Goal: Task Accomplishment & Management: Use online tool/utility

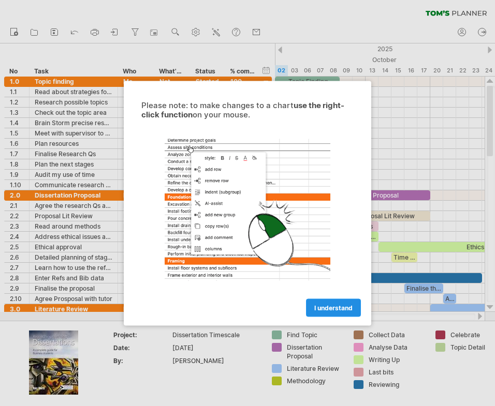
click at [329, 308] on span "I understand" at bounding box center [333, 308] width 38 height 8
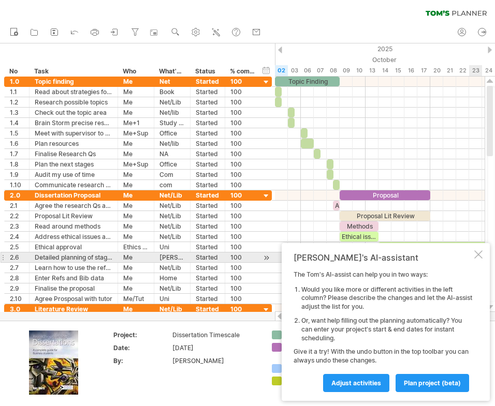
click at [482, 255] on div at bounding box center [478, 255] width 8 height 8
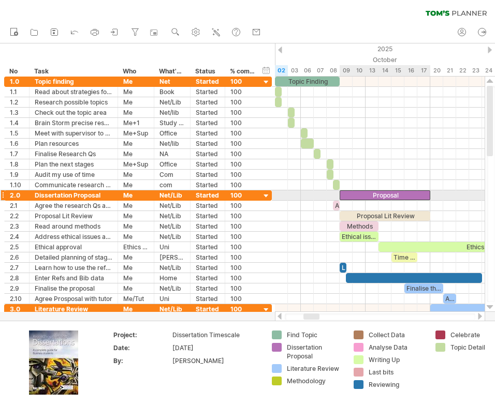
click at [359, 196] on div "Proposal" at bounding box center [385, 196] width 91 height 10
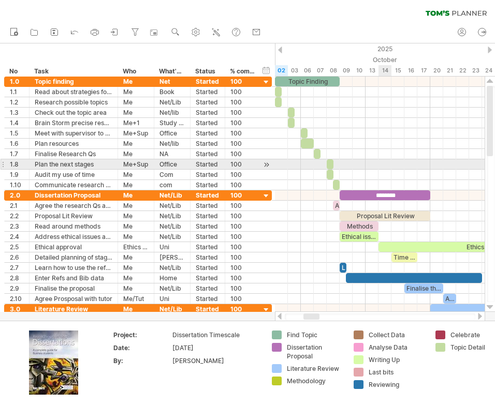
click at [380, 169] on div at bounding box center [380, 164] width 210 height 10
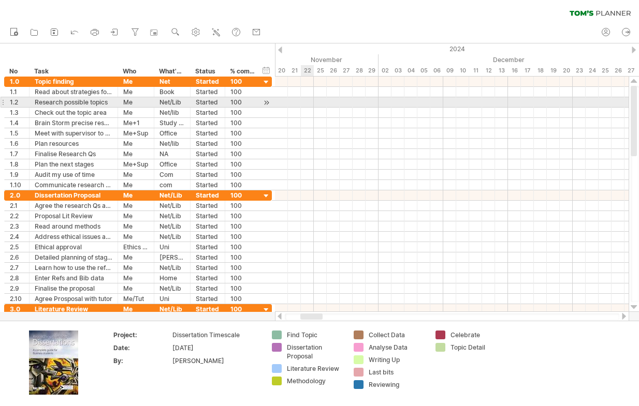
click at [304, 106] on div at bounding box center [452, 102] width 354 height 10
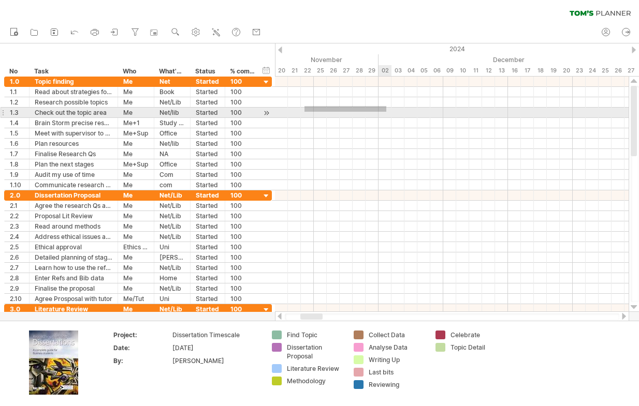
drag, startPoint x: 304, startPoint y: 106, endPoint x: 386, endPoint y: 112, distance: 82.0
click at [386, 112] on div at bounding box center [452, 134] width 354 height 114
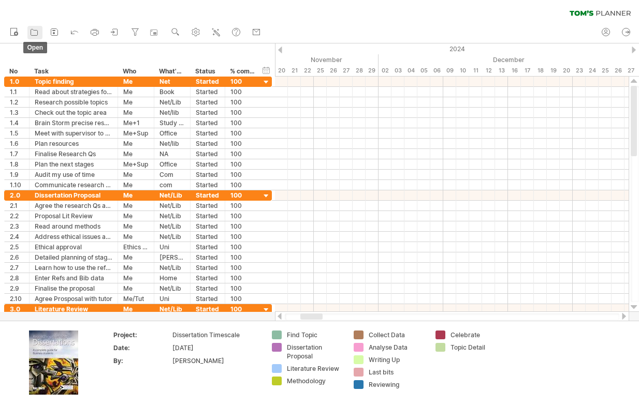
click at [33, 33] on icon at bounding box center [34, 32] width 10 height 10
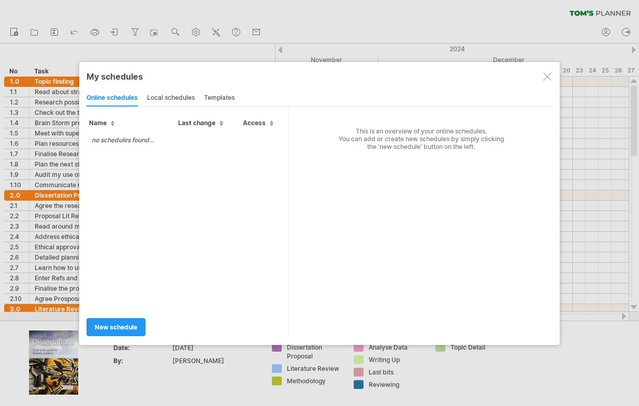
click at [163, 100] on div "local schedules" at bounding box center [171, 98] width 48 height 17
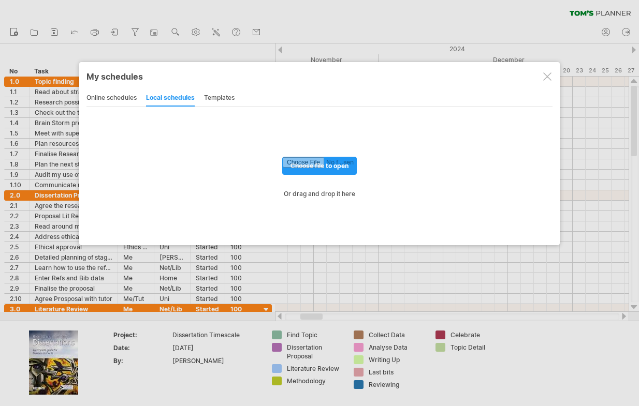
click at [216, 100] on div "templates" at bounding box center [219, 98] width 31 height 17
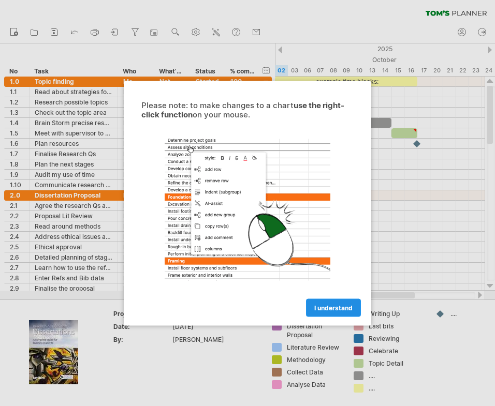
click at [331, 305] on span "I understand" at bounding box center [333, 308] width 38 height 8
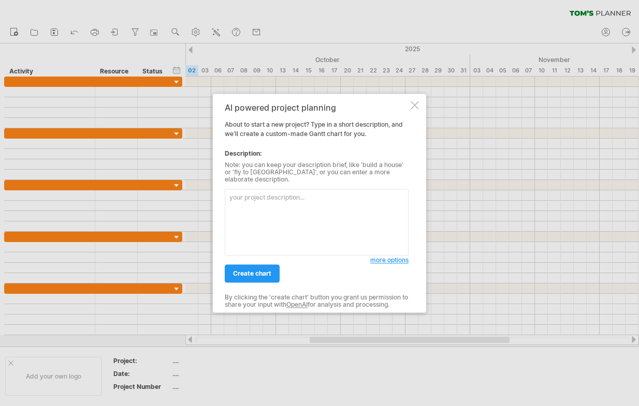
click at [416, 109] on div at bounding box center [415, 105] width 8 height 8
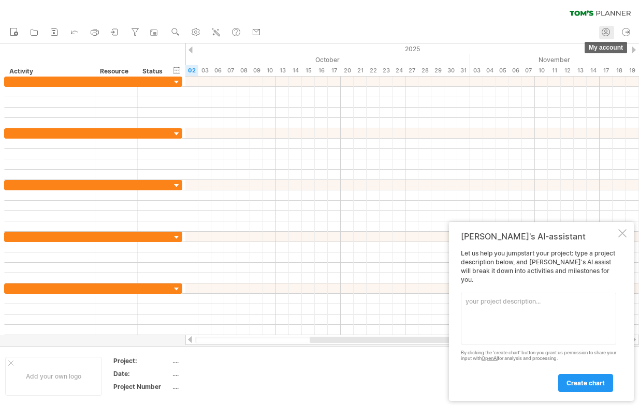
click at [605, 34] on icon at bounding box center [606, 32] width 10 height 10
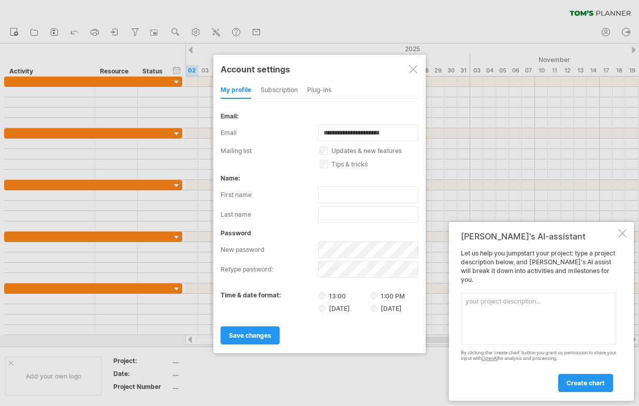
click at [472, 39] on div at bounding box center [319, 203] width 639 height 406
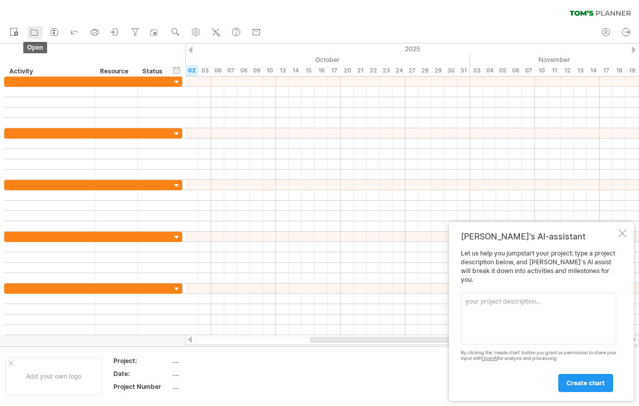
click at [34, 32] on icon at bounding box center [34, 32] width 10 height 10
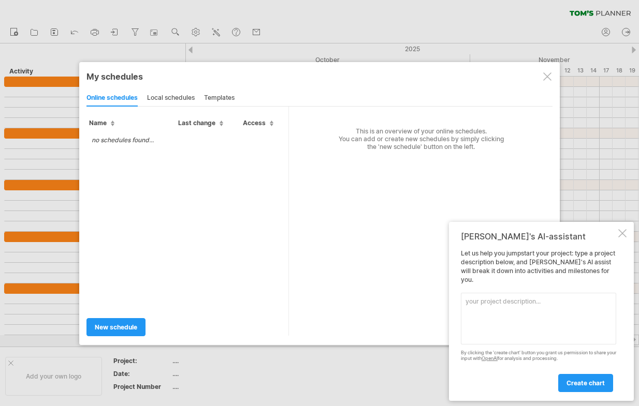
click at [172, 101] on div "local schedules" at bounding box center [171, 98] width 48 height 17
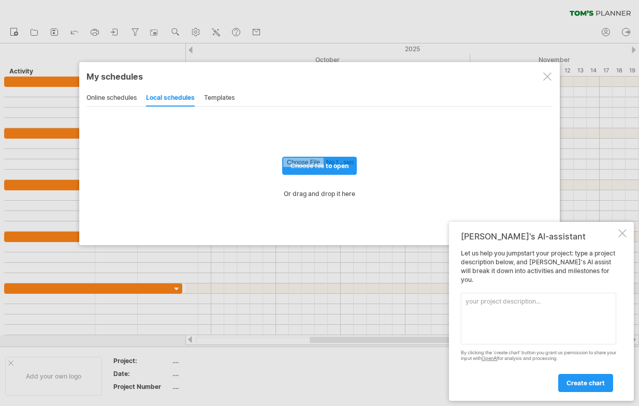
click at [211, 98] on div "templates" at bounding box center [219, 98] width 31 height 17
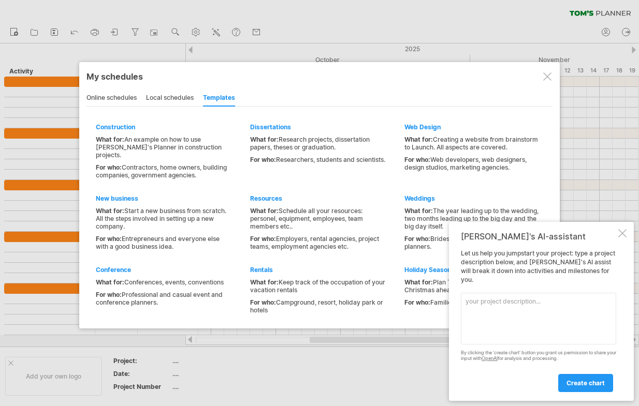
click at [622, 238] on div at bounding box center [622, 233] width 8 height 8
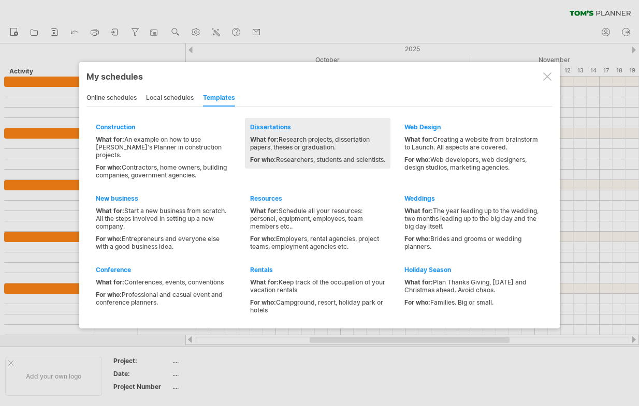
click at [305, 140] on div "What for: Research projects, dissertation papers, theses or graduation." at bounding box center [317, 144] width 135 height 16
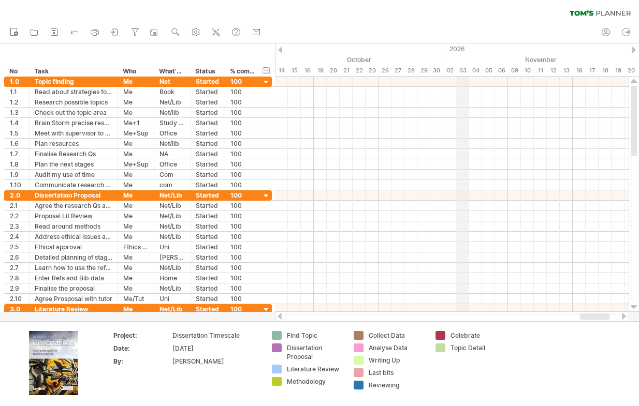
click at [458, 49] on div "2026" at bounding box center [320, 48] width 1385 height 11
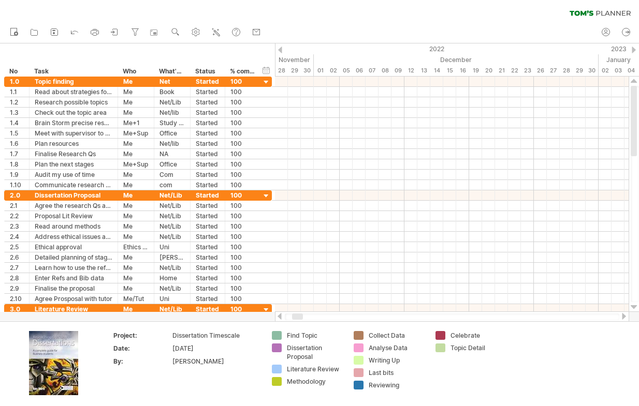
click at [281, 47] on div at bounding box center [280, 50] width 4 height 7
click at [190, 332] on div "Dissertation Timescale" at bounding box center [215, 335] width 87 height 9
click at [182, 351] on div "[DATE]" at bounding box center [215, 348] width 87 height 9
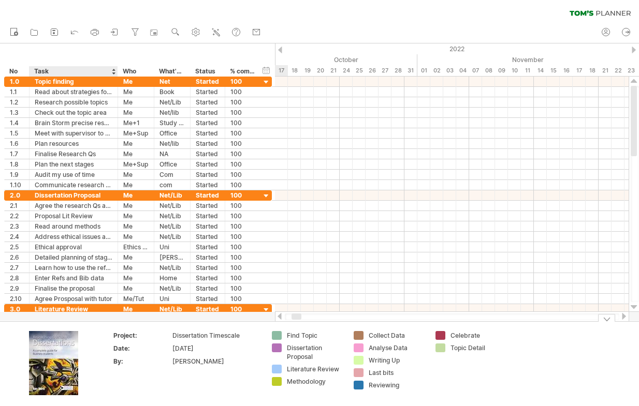
click at [57, 360] on img at bounding box center [53, 363] width 49 height 64
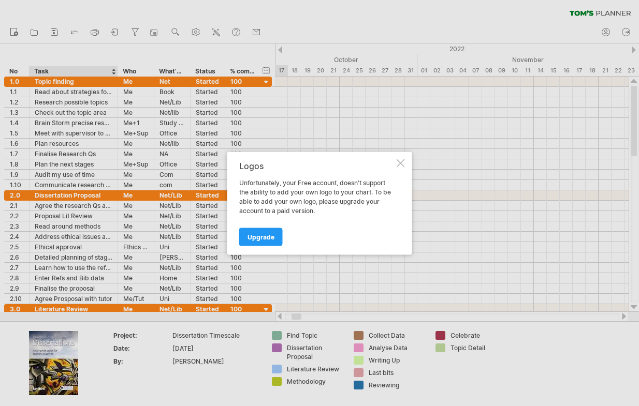
click at [403, 163] on div at bounding box center [401, 163] width 8 height 8
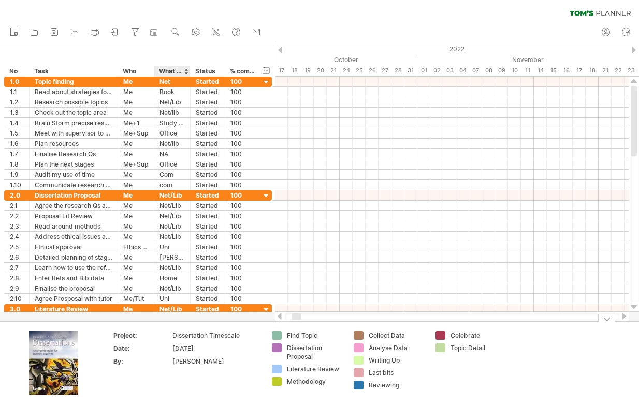
click at [191, 361] on div "[PERSON_NAME]" at bounding box center [215, 361] width 87 height 9
click at [181, 349] on div "[DATE]" at bounding box center [215, 348] width 87 height 9
click at [175, 334] on div "Dissertation Timescale" at bounding box center [215, 335] width 87 height 9
click at [200, 35] on use at bounding box center [196, 32] width 10 height 10
select select "*"
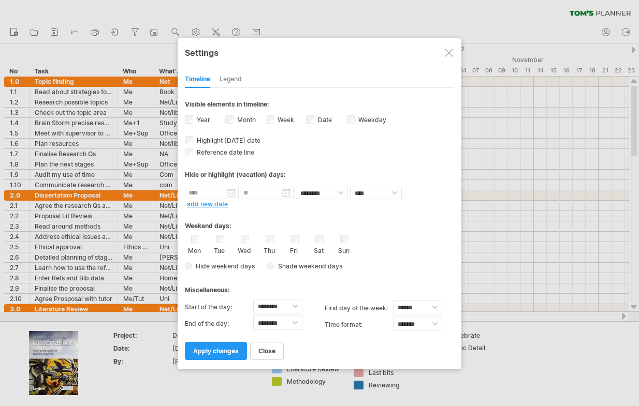
click at [267, 114] on div "Week visibility of weeknumbers Currently there is not enough space horizontally…" at bounding box center [286, 121] width 40 height 14
click at [289, 327] on select "******** ******** ******** ******** ******** ******** ******** ******** *******…" at bounding box center [277, 323] width 49 height 14
select select "**"
click at [253, 316] on select "******** ******** ******** ******** ******** ******** ******** ******** *******…" at bounding box center [277, 323] width 49 height 14
click at [296, 305] on select "******** ******** ******** ******** ******** ******** ******** ******** *******…" at bounding box center [277, 306] width 49 height 14
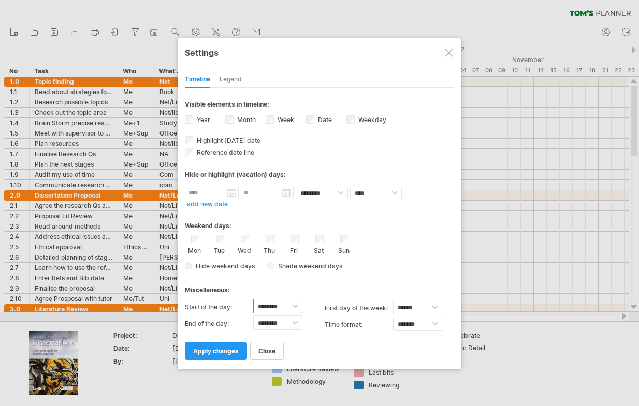
select select "*"
click at [253, 299] on select "******** ******** ******** ******** ******** ******** ******** ******** *******…" at bounding box center [277, 306] width 49 height 14
click at [311, 302] on div "Start of the day: ******** ******** ******** ******** ******** ******** *******…" at bounding box center [255, 307] width 140 height 17
click at [214, 359] on div "**********" at bounding box center [320, 203] width 284 height 331
click at [214, 354] on link "apply changes" at bounding box center [216, 351] width 62 height 18
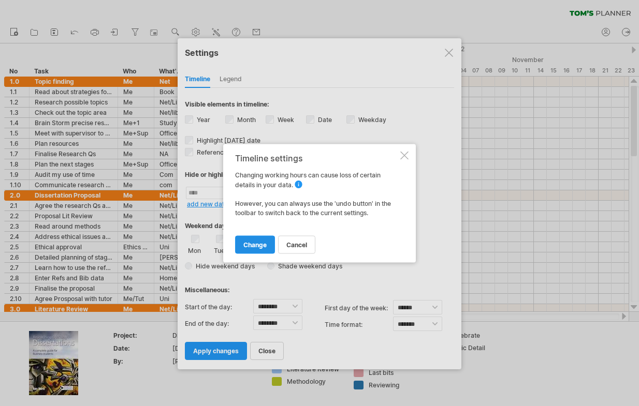
click at [252, 246] on span "change" at bounding box center [254, 245] width 23 height 8
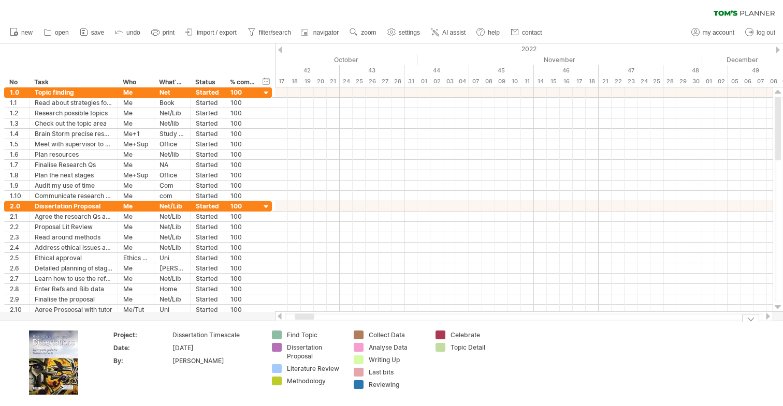
click at [299, 334] on div "Find Topic" at bounding box center [315, 335] width 56 height 9
click at [299, 351] on div "Dissertation Proposal" at bounding box center [315, 352] width 56 height 18
click at [436, 383] on td "Celebrate Topic Detail" at bounding box center [471, 364] width 82 height 66
click at [416, 32] on span "settings" at bounding box center [409, 32] width 21 height 7
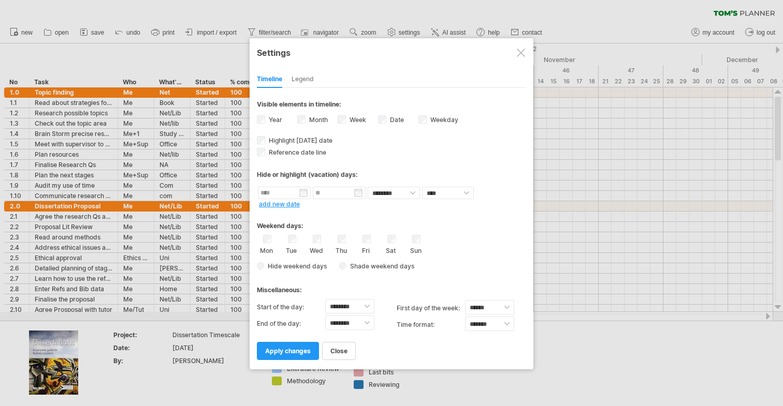
click at [519, 54] on div at bounding box center [521, 53] width 8 height 8
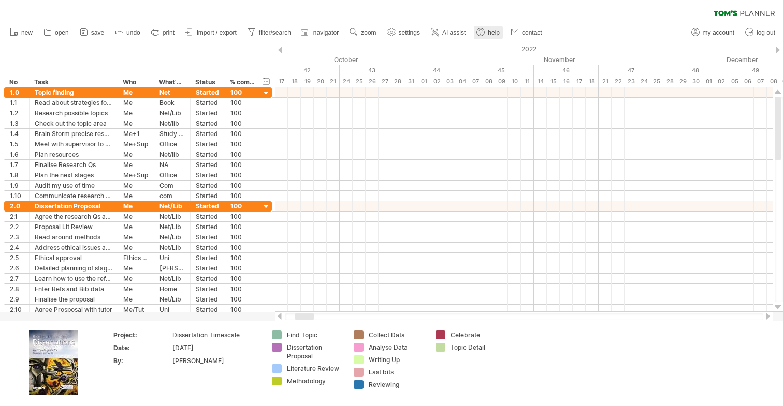
click at [491, 32] on span "help" at bounding box center [494, 32] width 12 height 7
click at [340, 60] on div "October" at bounding box center [281, 59] width 272 height 11
click at [353, 72] on div "timeline settings" at bounding box center [383, 73] width 77 height 17
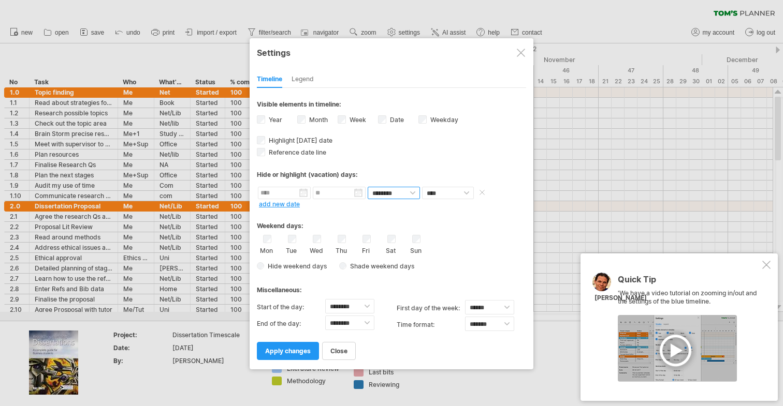
click at [380, 194] on select "******** ********" at bounding box center [394, 193] width 52 height 12
click at [368, 187] on select "******** ********" at bounding box center [394, 193] width 52 height 12
click at [280, 193] on input "text" at bounding box center [284, 193] width 53 height 12
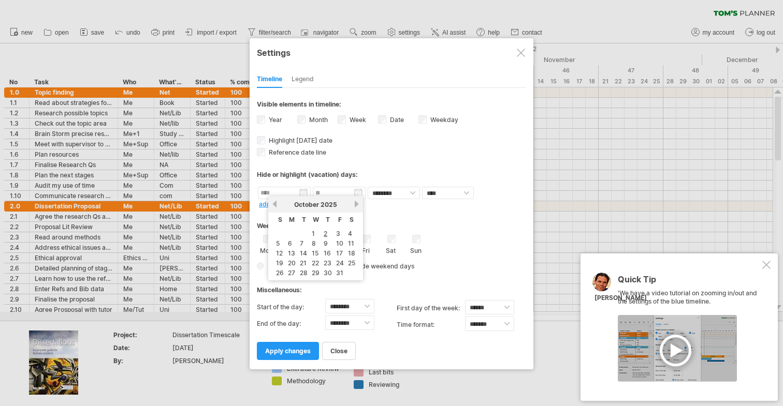
click at [376, 173] on div "Hide or highlight (vacation) days:" at bounding box center [391, 175] width 269 height 8
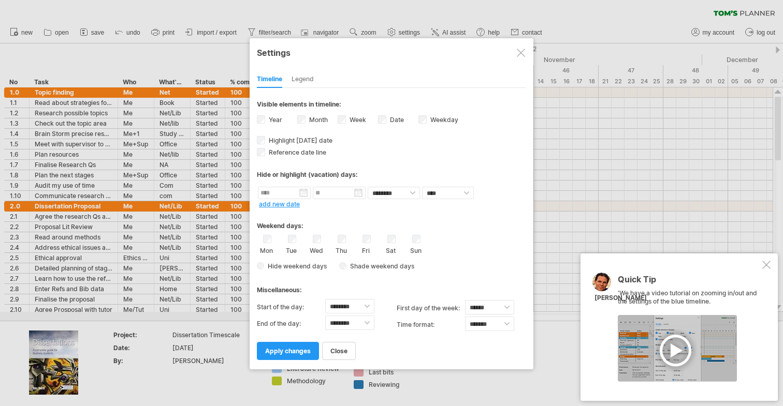
click at [523, 49] on div at bounding box center [521, 53] width 8 height 8
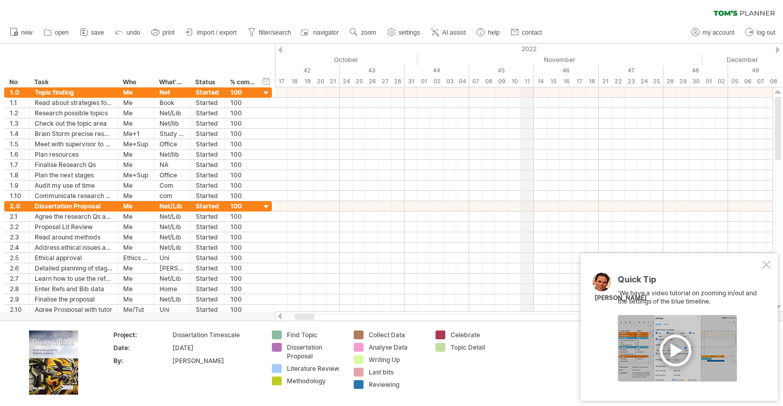
click at [528, 47] on div "2022" at bounding box center [307, 48] width 1359 height 11
click at [521, 45] on div "2022" at bounding box center [307, 48] width 1359 height 11
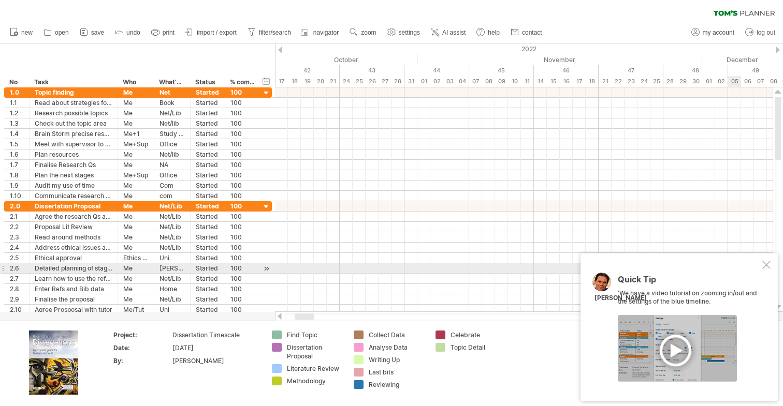
click at [638, 264] on div at bounding box center [766, 265] width 8 height 8
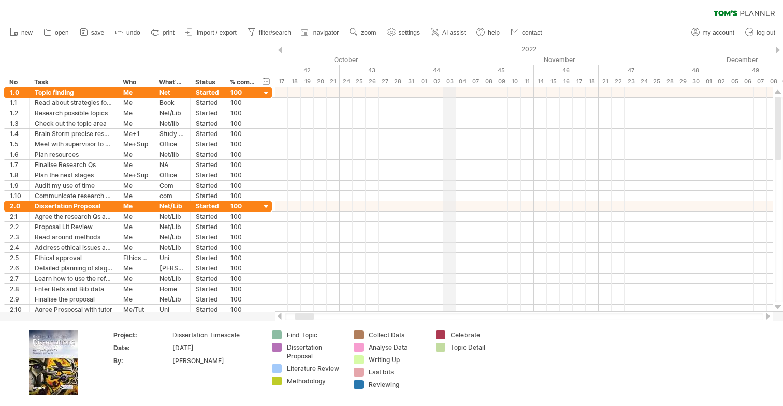
click at [446, 78] on div "03" at bounding box center [449, 81] width 13 height 11
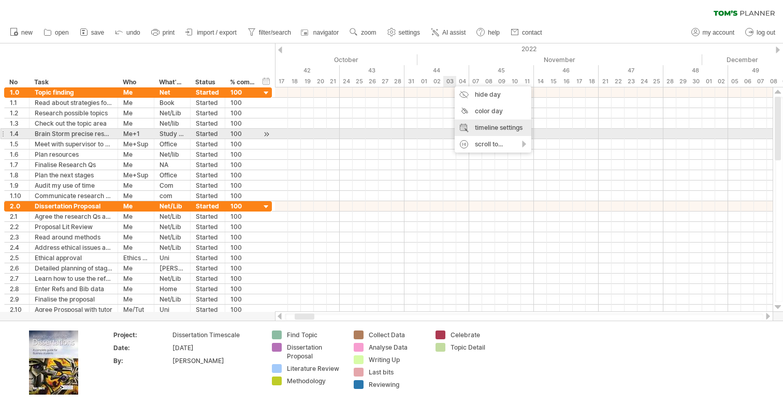
click at [480, 130] on div "timeline settings" at bounding box center [493, 128] width 77 height 17
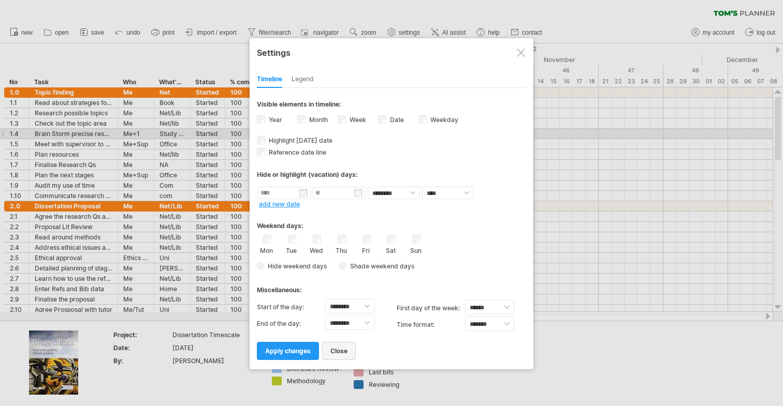
click at [348, 345] on link "close" at bounding box center [339, 351] width 34 height 18
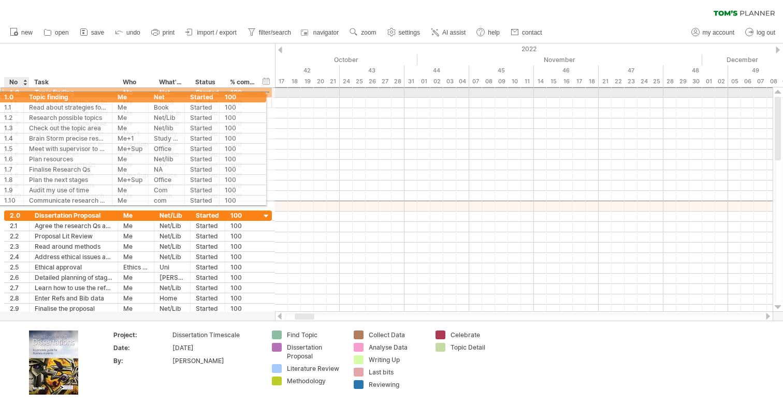
click at [13, 94] on div "1.0" at bounding box center [17, 93] width 14 height 10
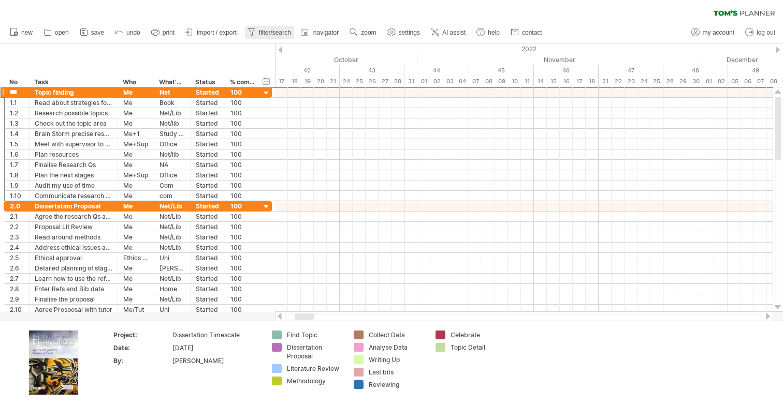
click at [272, 30] on span "filter/search" at bounding box center [275, 32] width 32 height 7
type input "**********"
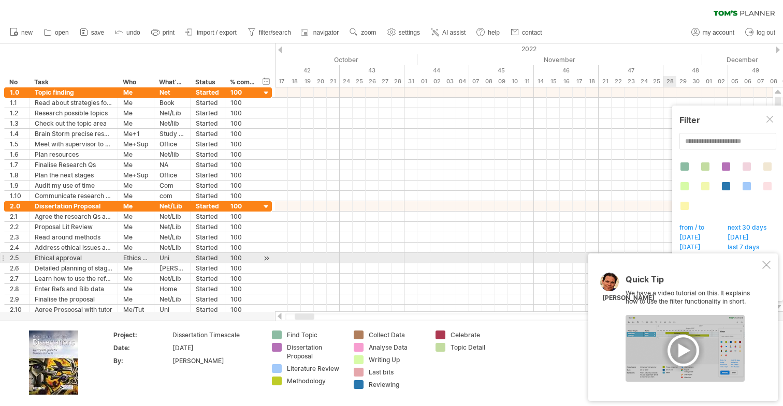
click at [638, 264] on div at bounding box center [766, 265] width 8 height 8
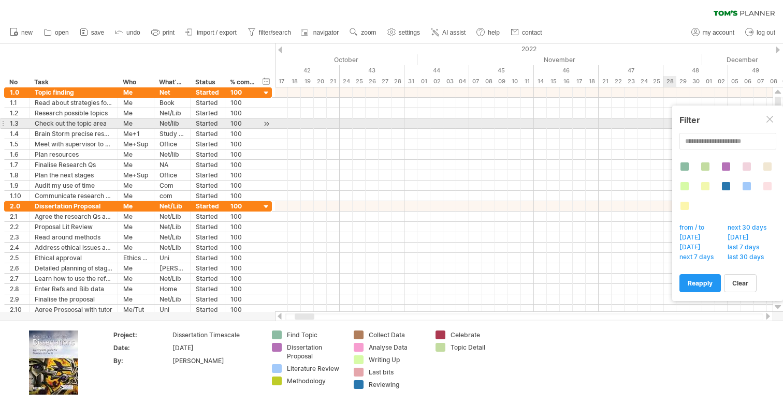
click at [638, 121] on div at bounding box center [770, 120] width 8 height 8
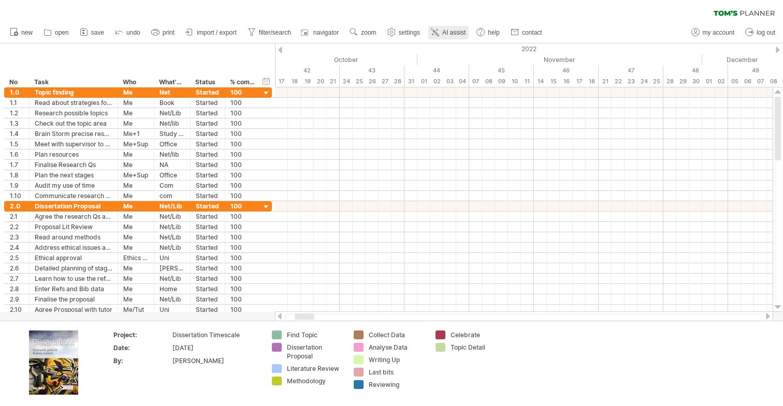
click at [450, 33] on span "AI assist" at bounding box center [453, 32] width 23 height 7
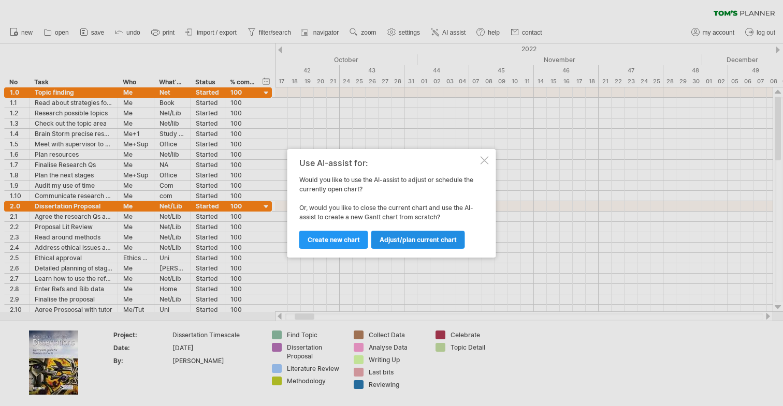
click at [386, 241] on span "Adjust/plan current chart" at bounding box center [418, 240] width 77 height 8
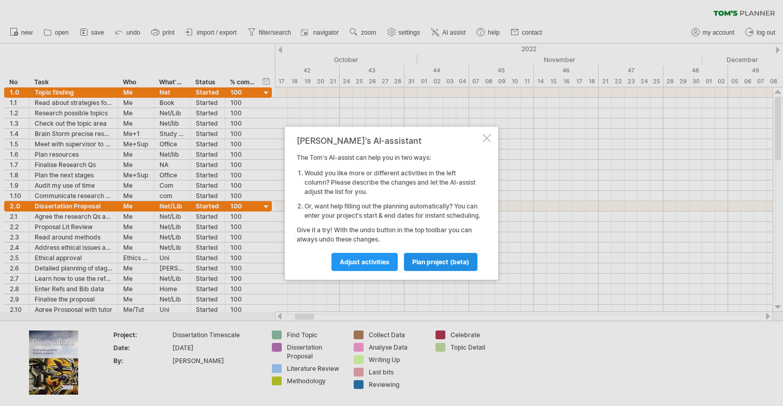
click at [428, 266] on span "plan project (beta)" at bounding box center [440, 262] width 57 height 8
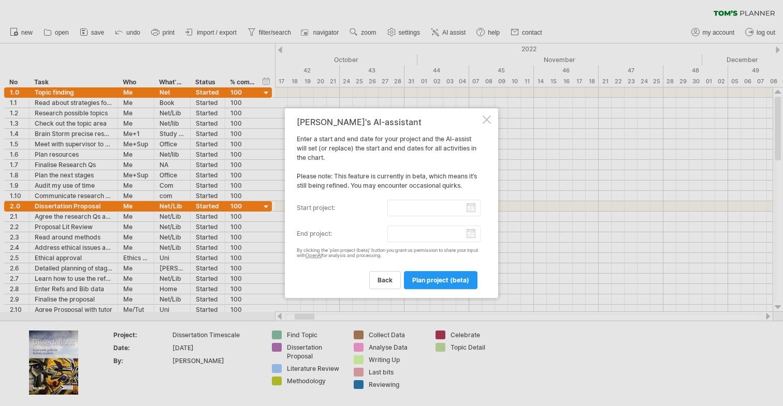
click at [478, 209] on input "start project:" at bounding box center [434, 208] width 94 height 17
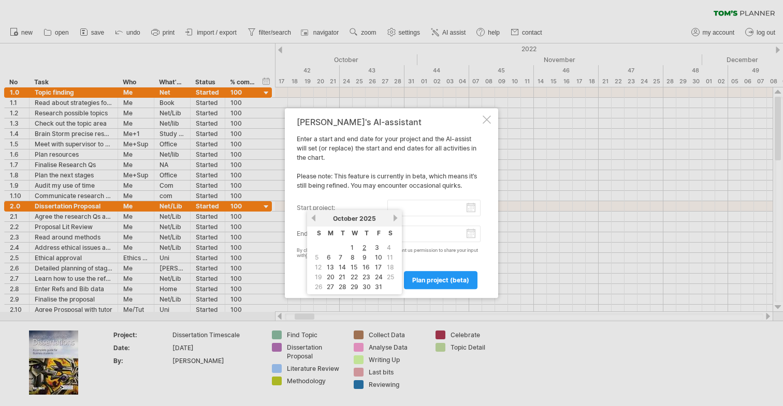
click at [309, 215] on div "previous next October 2025" at bounding box center [354, 218] width 95 height 17
click at [313, 216] on link "previous" at bounding box center [314, 218] width 8 height 8
click at [332, 284] on link "29" at bounding box center [331, 287] width 10 height 10
type input "********"
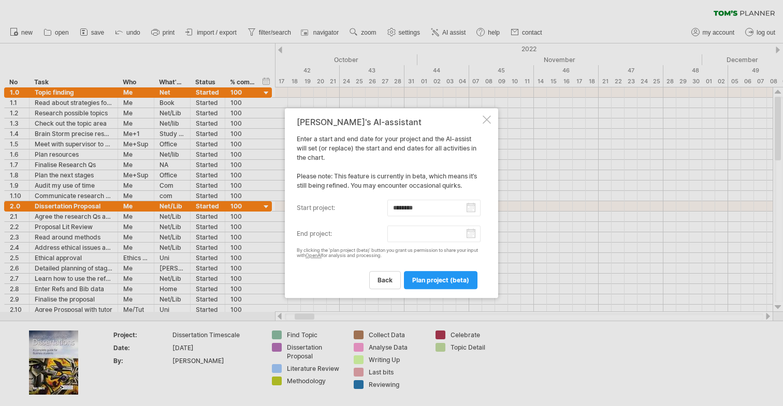
click at [473, 233] on input "end project:" at bounding box center [434, 234] width 94 height 17
click at [396, 245] on link "next" at bounding box center [395, 244] width 8 height 8
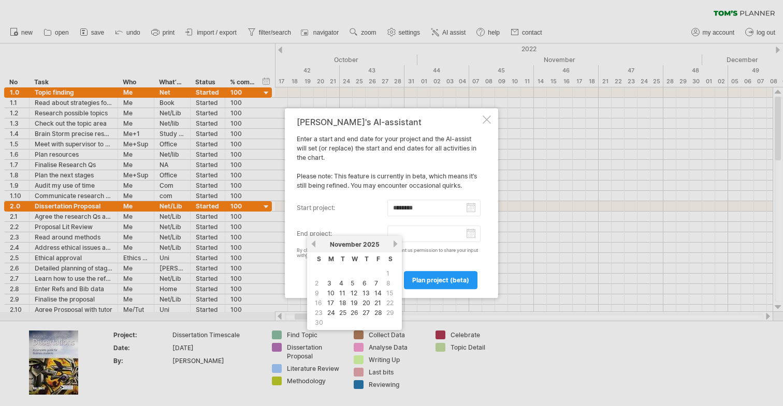
click at [396, 245] on link "next" at bounding box center [395, 244] width 8 height 8
click at [396, 245] on link "next" at bounding box center [394, 244] width 8 height 8
click at [396, 245] on link "next" at bounding box center [395, 244] width 8 height 8
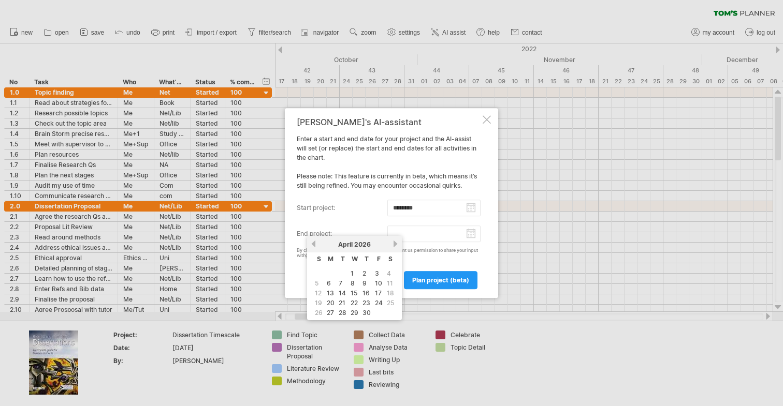
click at [396, 245] on link "next" at bounding box center [395, 244] width 8 height 8
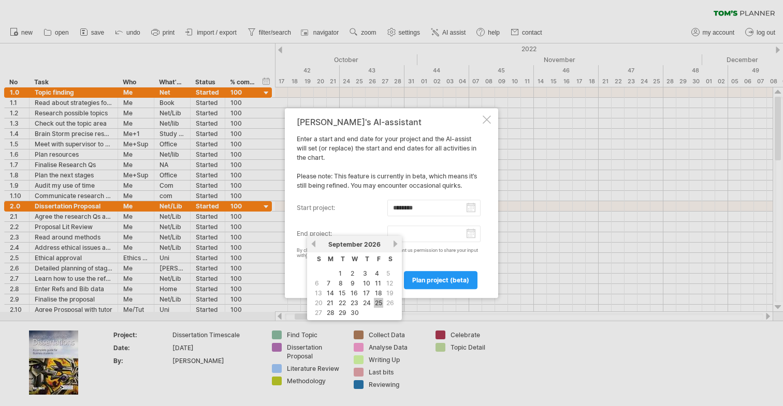
click at [382, 301] on link "25" at bounding box center [378, 303] width 9 height 10
type input "********"
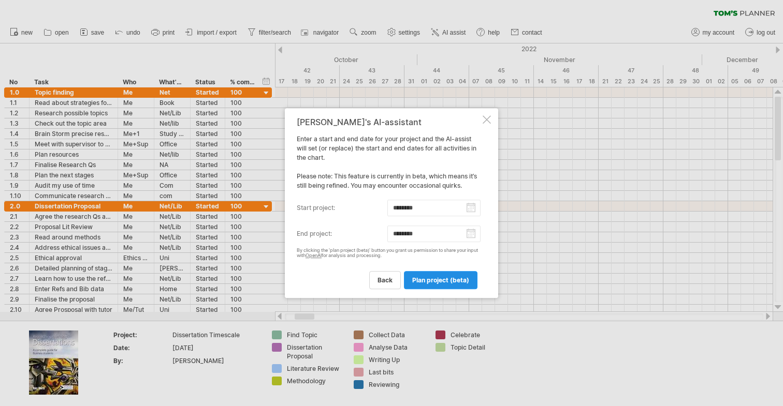
click at [434, 285] on link "plan project (beta)" at bounding box center [441, 280] width 74 height 18
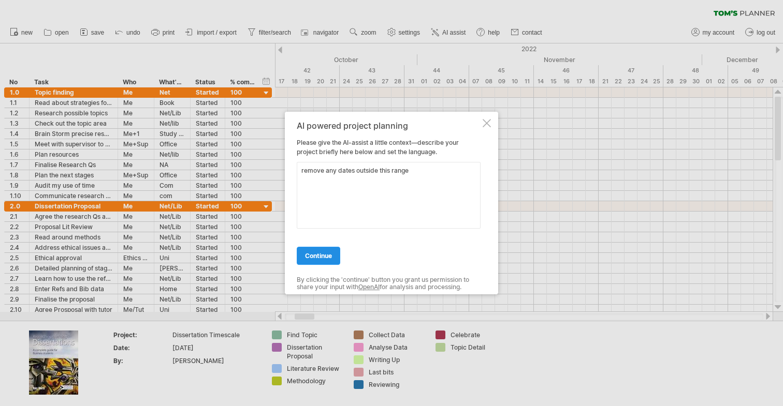
type textarea "remove any dates outside this range"
click at [318, 252] on span "continue" at bounding box center [318, 256] width 27 height 8
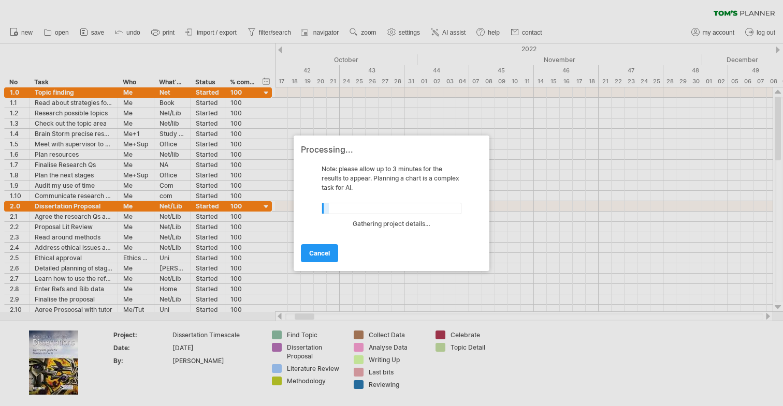
click at [318, 252] on span "cancel" at bounding box center [319, 254] width 21 height 8
click at [325, 256] on span "cancel" at bounding box center [319, 254] width 21 height 8
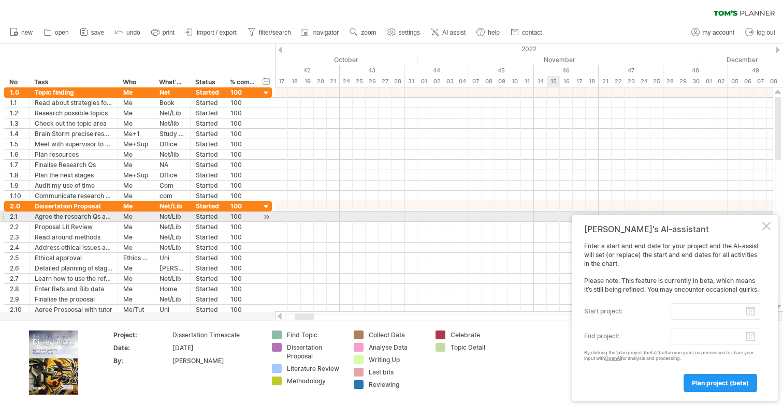
click at [638, 222] on div at bounding box center [766, 226] width 8 height 8
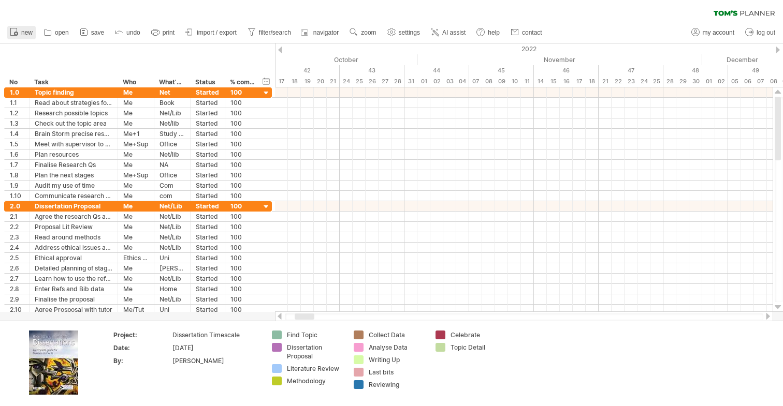
click at [21, 32] on link "new" at bounding box center [21, 32] width 28 height 13
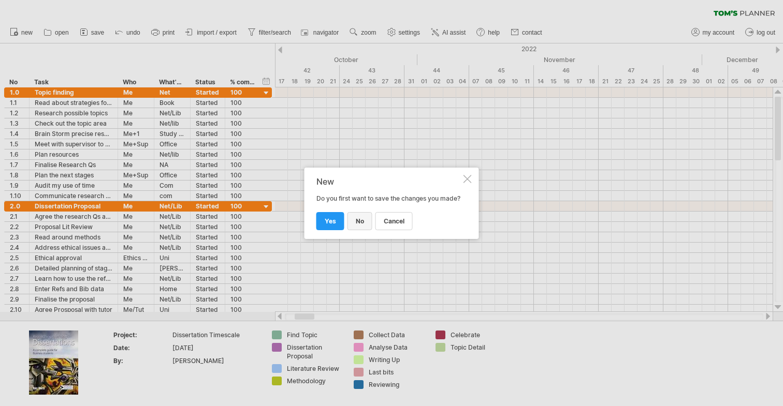
click at [360, 225] on span "no" at bounding box center [360, 221] width 8 height 8
